Goal: Task Accomplishment & Management: Use online tool/utility

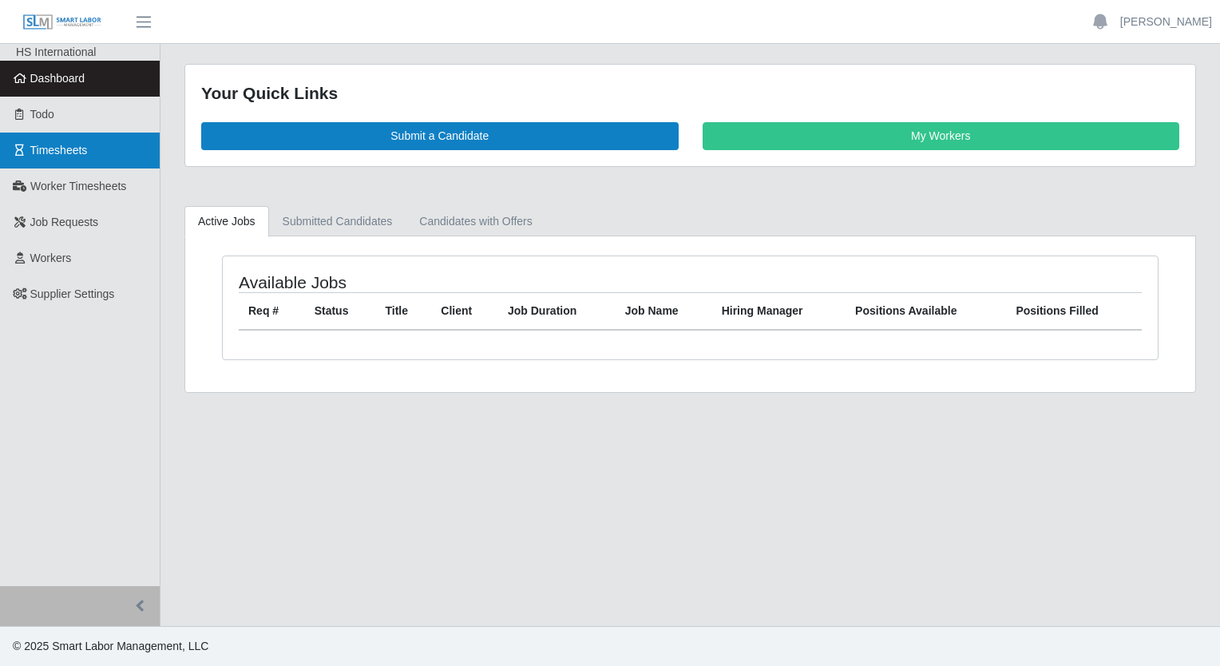
click at [62, 155] on span "Timesheets" at bounding box center [58, 150] width 57 height 13
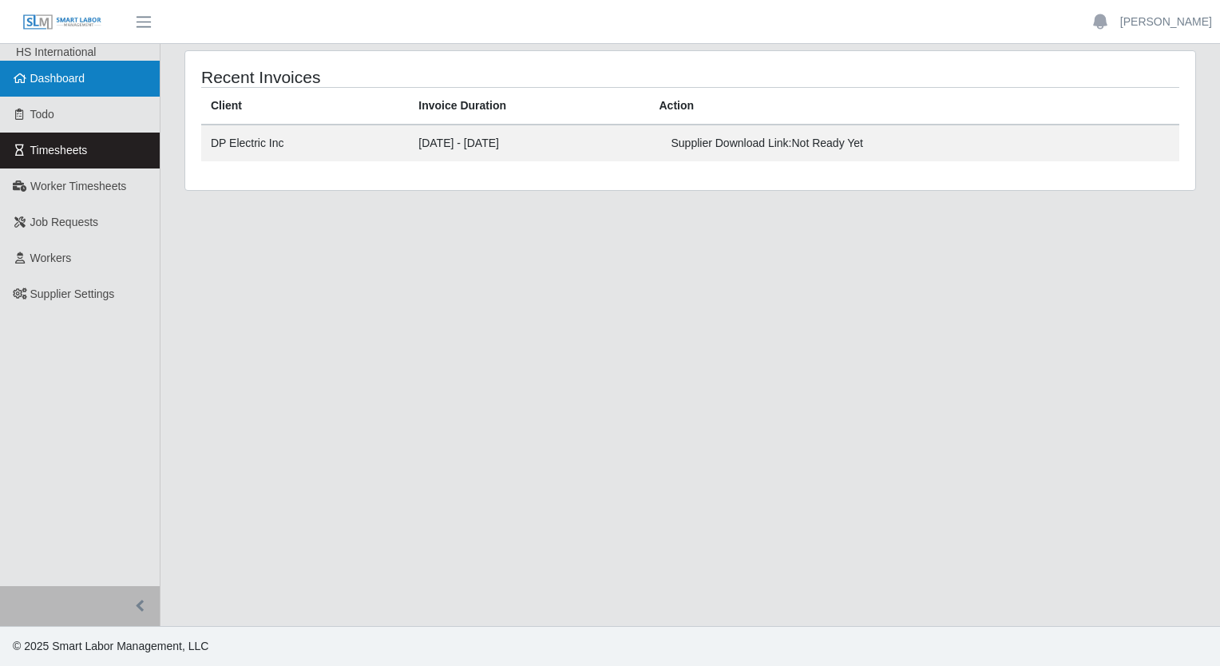
click at [40, 84] on span "Dashboard" at bounding box center [57, 78] width 55 height 13
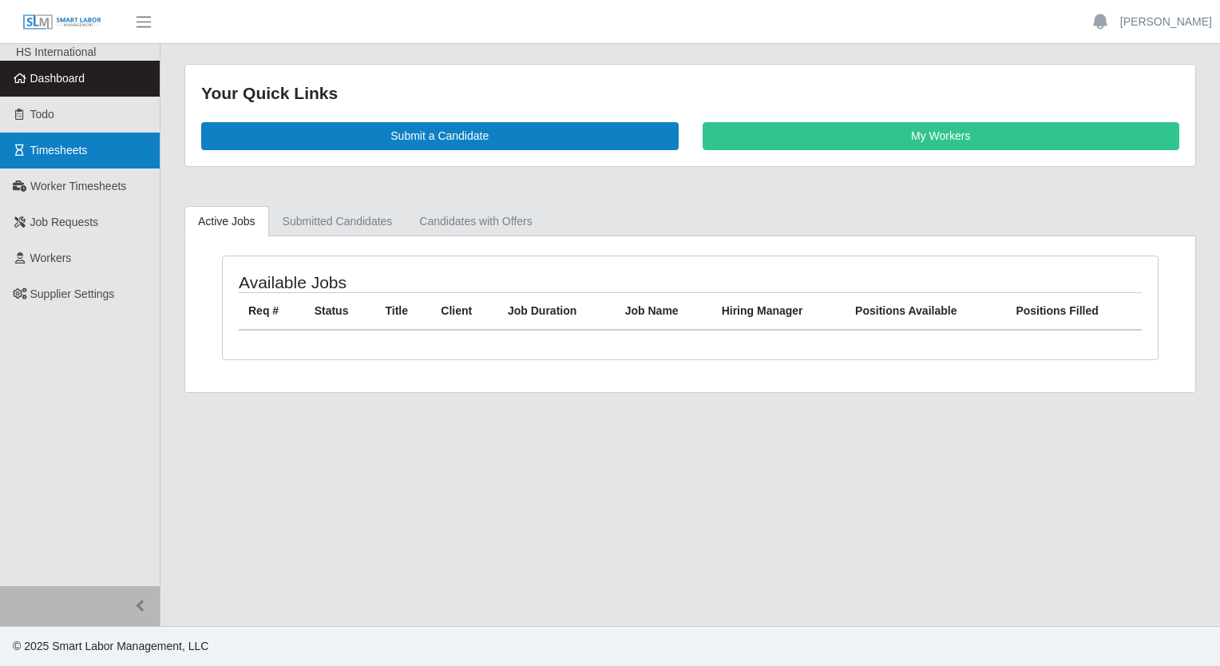
click at [32, 153] on span "Timesheets" at bounding box center [58, 150] width 57 height 13
